Goal: Navigation & Orientation: Find specific page/section

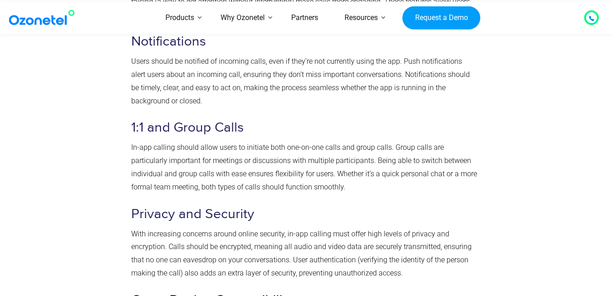
scroll to position [2098, 0]
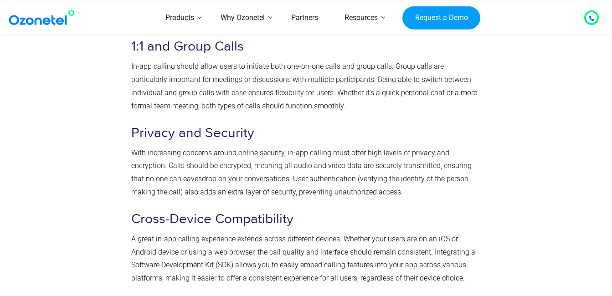
click at [592, 16] on icon at bounding box center [591, 18] width 5 height 5
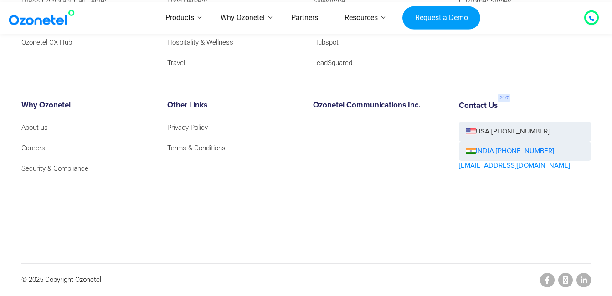
scroll to position [4913, 0]
click at [33, 125] on link "About us" at bounding box center [36, 127] width 31 height 12
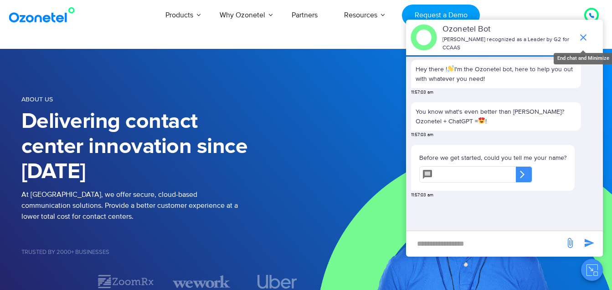
click at [583, 32] on icon "end chat or minimize" at bounding box center [583, 37] width 11 height 11
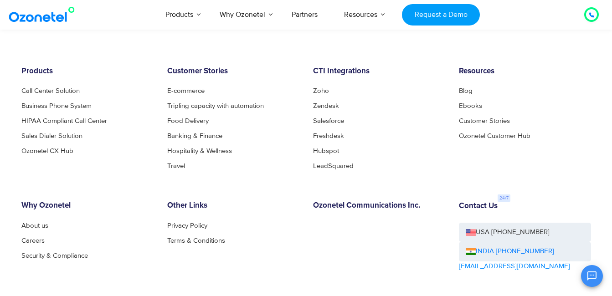
scroll to position [1015, 0]
